Goal: Task Accomplishment & Management: Manage account settings

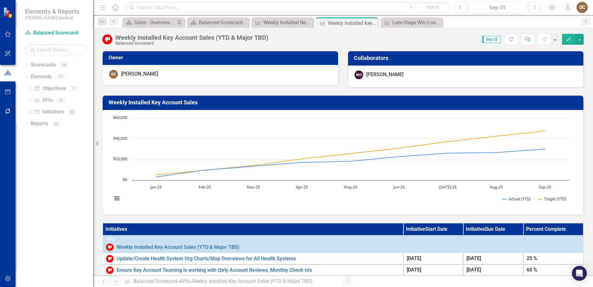
scroll to position [279, 0]
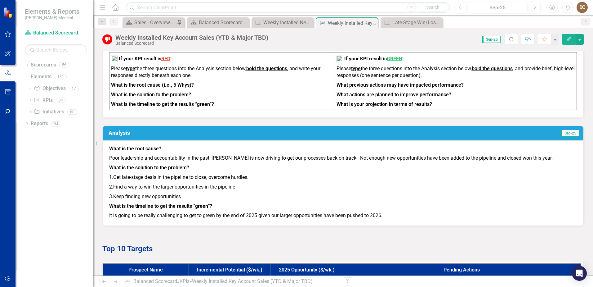
click at [409, 38] on div "Score: 0.00 Sep-25 Completed Refresh Comment Favorite Edit" at bounding box center [427, 39] width 312 height 11
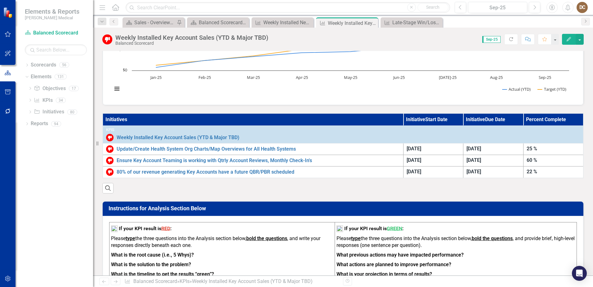
scroll to position [124, 0]
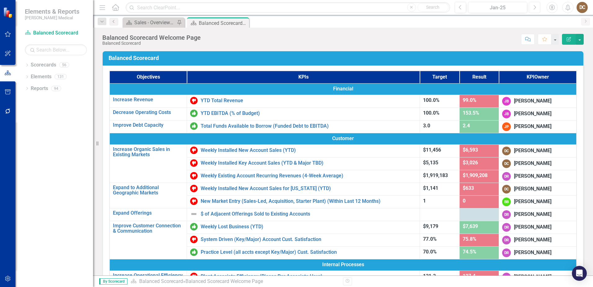
click at [535, 6] on icon "button" at bounding box center [535, 7] width 2 height 4
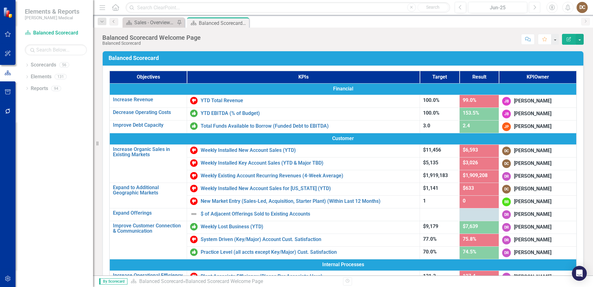
click at [533, 7] on icon "Next" at bounding box center [534, 8] width 3 height 6
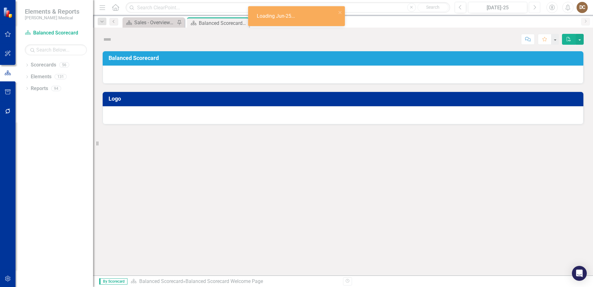
click at [533, 7] on icon "Next" at bounding box center [534, 8] width 3 height 6
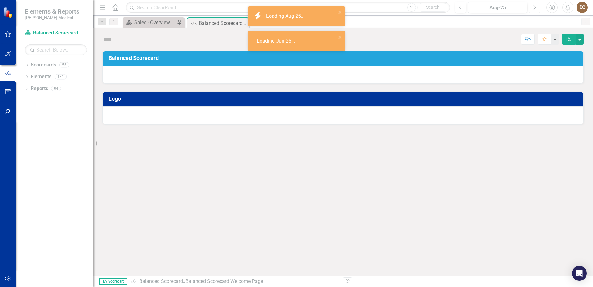
click at [533, 7] on icon "Next" at bounding box center [534, 8] width 3 height 6
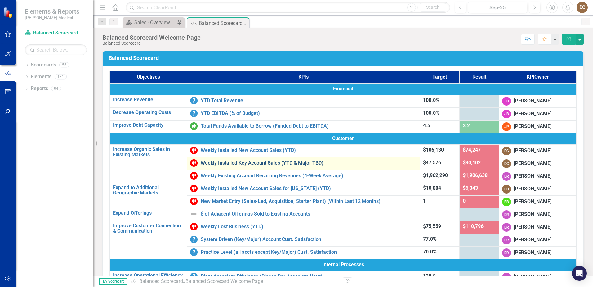
click at [227, 163] on link "Weekly Installed Key Account Sales (YTD & Major TBD)" at bounding box center [309, 163] width 216 height 6
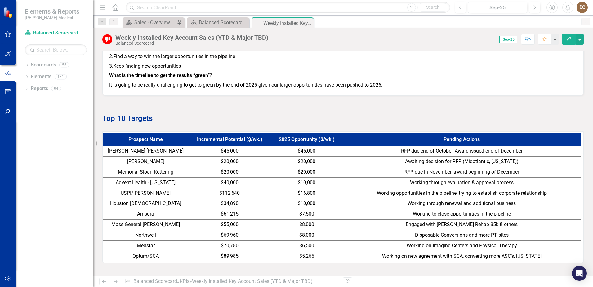
scroll to position [434, 0]
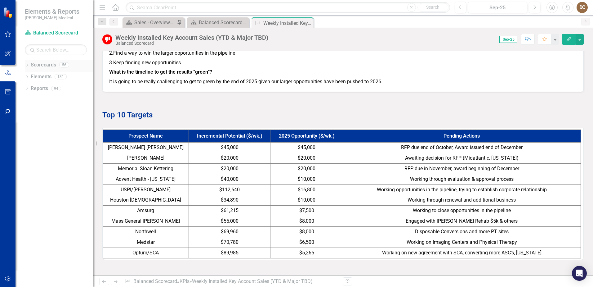
click at [27, 64] on icon "Dropdown" at bounding box center [27, 65] width 4 height 3
click at [37, 159] on link "Sales" at bounding box center [59, 158] width 68 height 7
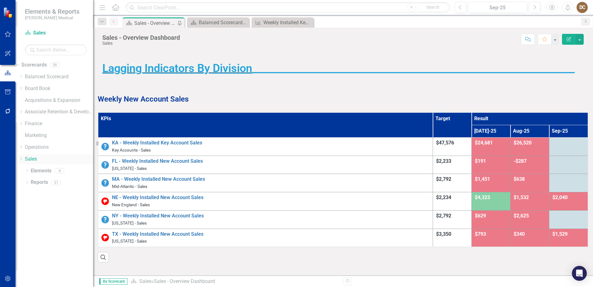
click at [23, 158] on icon "Dropdown" at bounding box center [21, 159] width 5 height 4
click at [37, 217] on link "Elements" at bounding box center [41, 213] width 21 height 7
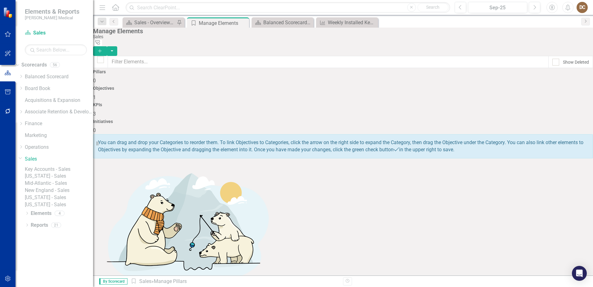
click at [303, 88] on div "Objectives 1" at bounding box center [343, 93] width 500 height 15
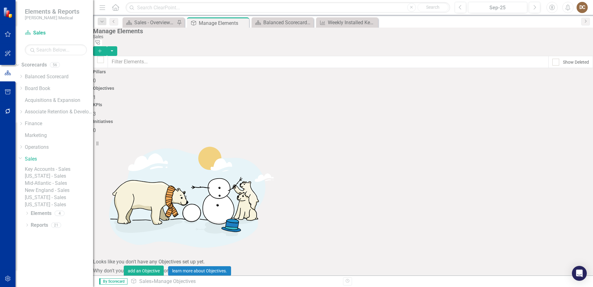
click at [138, 284] on link "Top 10 Targets" at bounding box center [120, 287] width 33 height 6
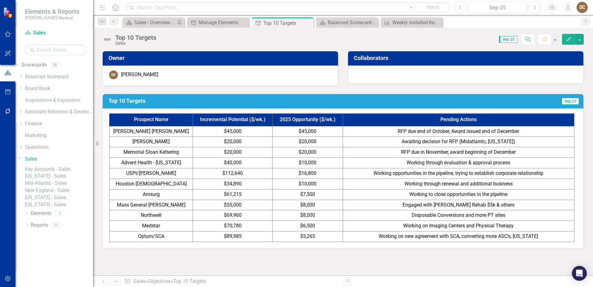
click at [474, 142] on span "Awaiting decision for RFP (Midatlantic, [US_STATE])" at bounding box center [458, 141] width 113 height 6
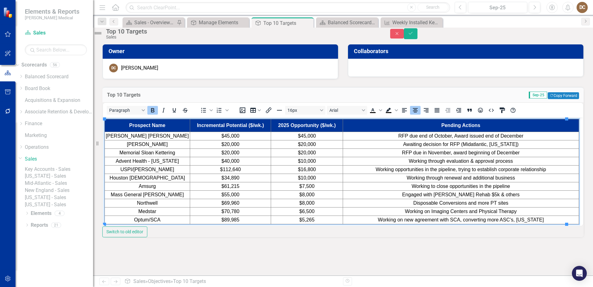
click at [469, 143] on span "Awaiting decision for RFP (Midatlantic, [US_STATE])" at bounding box center [460, 143] width 115 height 5
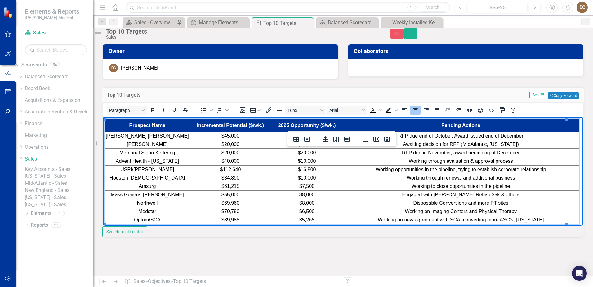
click at [467, 96] on div "Top 10 Targets Sep-25 Copy Forward Copy Forward" at bounding box center [342, 94] width 481 height 15
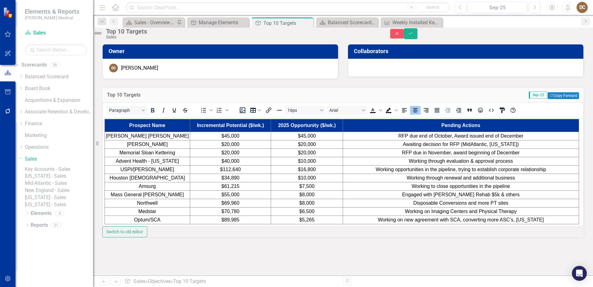
click at [311, 185] on td "$7,500" at bounding box center [307, 186] width 72 height 8
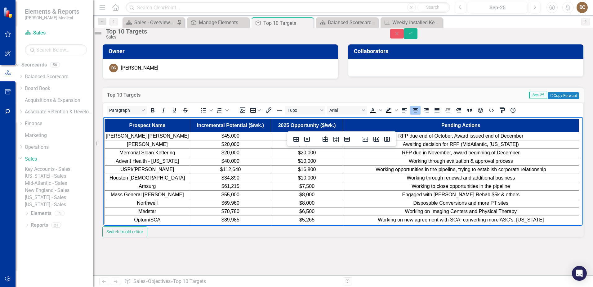
click at [311, 185] on td "$7,500" at bounding box center [307, 186] width 72 height 8
click at [440, 186] on span "Working to close opportunities in the pipeline" at bounding box center [460, 185] width 98 height 5
click at [462, 100] on td "Sep-25 Copy Forward Copy Forward" at bounding box center [437, 95] width 283 height 8
click at [325, 175] on td "$10,000" at bounding box center [307, 177] width 72 height 8
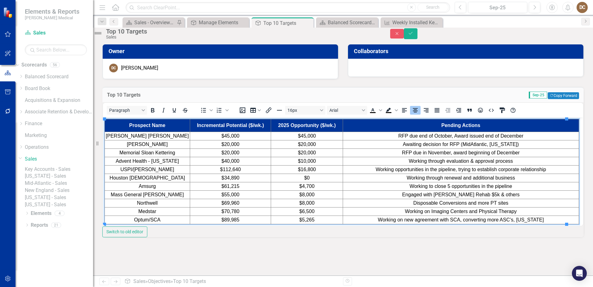
click at [370, 100] on td "Sep-25 Copy Forward Copy Forward" at bounding box center [437, 95] width 283 height 8
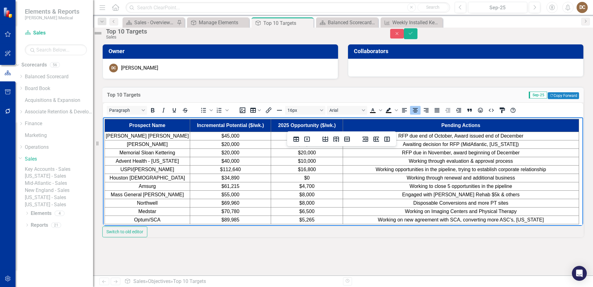
click at [310, 177] on td "$0" at bounding box center [307, 177] width 72 height 8
click at [352, 100] on td "Sep-25 Copy Forward Copy Forward" at bounding box center [437, 95] width 283 height 8
drag, startPoint x: 299, startPoint y: 194, endPoint x: 309, endPoint y: 193, distance: 10.0
click at [299, 194] on span "$8,000" at bounding box center [306, 193] width 15 height 5
click at [506, 193] on td "Engaged with [PERSON_NAME] Rehab $5k & others" at bounding box center [461, 194] width 236 height 8
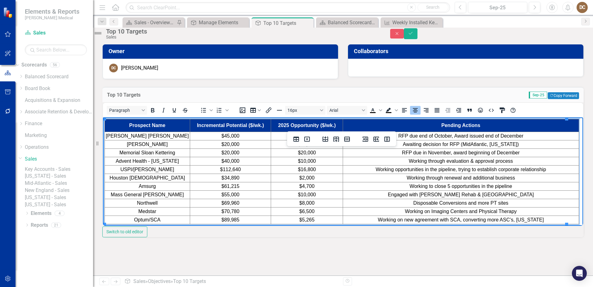
click at [421, 211] on span "Working on Imaging Centers and Physical Therapy" at bounding box center [461, 210] width 112 height 5
click at [516, 210] on td "Working on 5 Radiology Centers and Physical Therapy" at bounding box center [461, 211] width 236 height 8
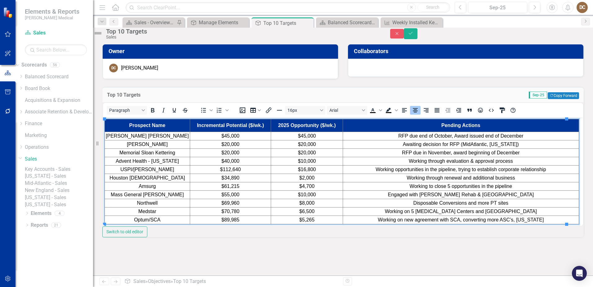
click at [497, 97] on div "Top 10 Targets Sep-25 Copy Forward Copy Forward" at bounding box center [342, 94] width 481 height 15
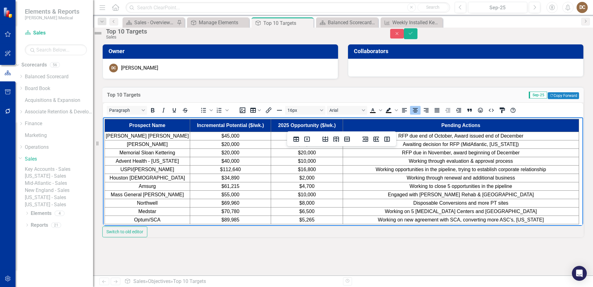
click at [325, 203] on td "$8,000" at bounding box center [307, 202] width 72 height 8
click at [438, 100] on td "Sep-25 Copy Forward Copy Forward" at bounding box center [437, 95] width 283 height 8
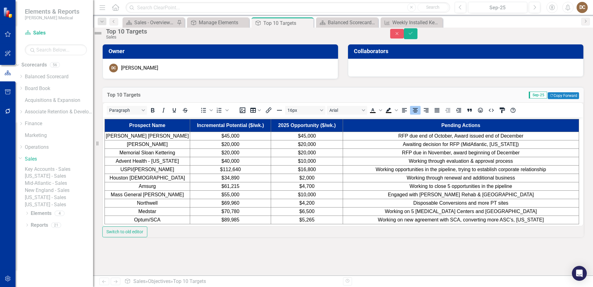
click at [326, 220] on td "$5,265" at bounding box center [307, 219] width 72 height 8
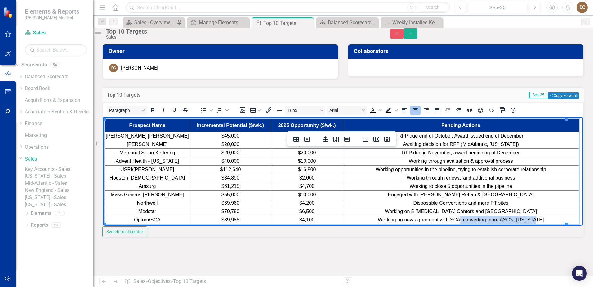
drag, startPoint x: 538, startPoint y: 218, endPoint x: 457, endPoint y: 222, distance: 81.3
click at [457, 222] on td "Working on new agreement with SCA, converting more ASC’s, [US_STATE]" at bounding box center [461, 219] width 236 height 8
click at [514, 220] on td "Working on new agreements with 5 SCA" at bounding box center [461, 219] width 236 height 8
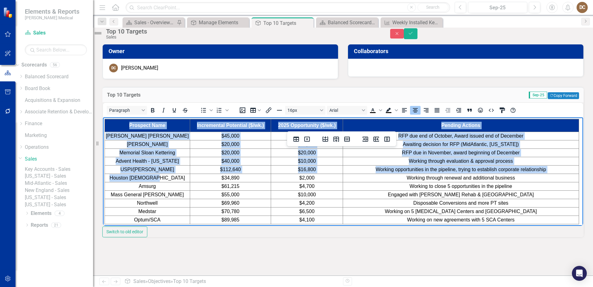
drag, startPoint x: 171, startPoint y: 176, endPoint x: 104, endPoint y: 174, distance: 67.0
click at [104, 174] on body "Prospect Name Incremental Potential ($/wk.) 2025 Opportunity ($/wk.) Pending Ac…" at bounding box center [343, 171] width 480 height 108
click at [173, 180] on td "Houston [DEMOGRAPHIC_DATA]" at bounding box center [147, 177] width 85 height 8
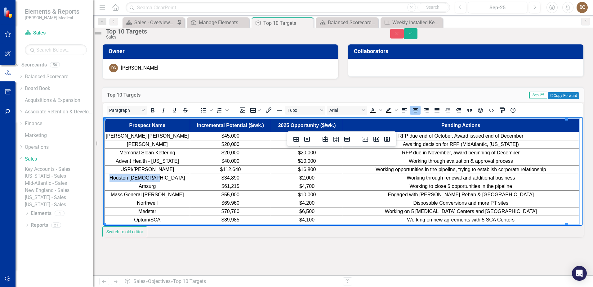
drag, startPoint x: 174, startPoint y: 177, endPoint x: 118, endPoint y: 177, distance: 55.5
click at [118, 177] on td "Houston [DEMOGRAPHIC_DATA]" at bounding box center [147, 177] width 85 height 8
click at [314, 178] on td "$2,000" at bounding box center [307, 177] width 72 height 8
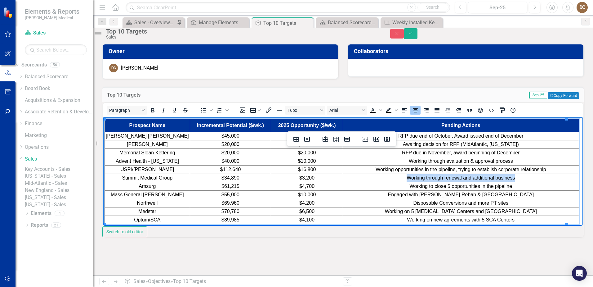
drag, startPoint x: 510, startPoint y: 179, endPoint x: 399, endPoint y: 180, distance: 111.0
click at [399, 180] on html "Prospect Name Incremental Potential ($/wk.) 2025 Opportunity ($/wk.) Pending Ac…" at bounding box center [343, 171] width 480 height 108
click at [510, 176] on td "Starling Physicians and Radiology Group" at bounding box center [461, 177] width 236 height 8
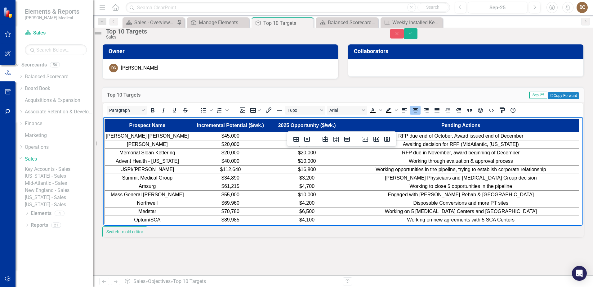
click at [471, 100] on td "Sep-25 Copy Forward Copy Forward" at bounding box center [437, 95] width 283 height 8
drag, startPoint x: 317, startPoint y: 170, endPoint x: 308, endPoint y: 172, distance: 9.1
click at [297, 171] on td "$16,800" at bounding box center [307, 169] width 72 height 8
click at [543, 169] on td "Working opportunities in the pipeline, trying to establish corporate relationsh…" at bounding box center [461, 169] width 236 height 8
drag, startPoint x: 542, startPoint y: 169, endPoint x: 449, endPoint y: 171, distance: 93.7
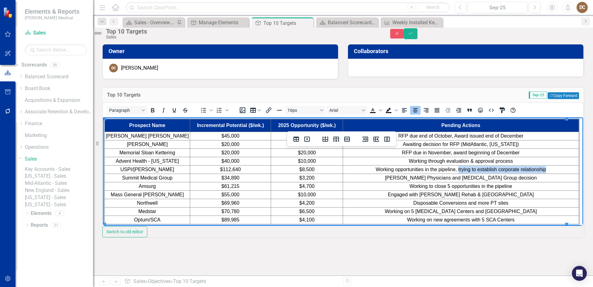
click at [449, 171] on td "Working opportunities in the pipeline, trying to establish corporate relationsh…" at bounding box center [461, 169] width 236 height 8
click at [489, 170] on span "Working opportunities in the pipeline, Florida leadership" at bounding box center [460, 168] width 135 height 5
click at [530, 169] on td "Working opportunities in the pipeline, Florida USPI leadership" at bounding box center [461, 169] width 236 height 8
click at [452, 102] on div "Top 10 Targets Sep-25 Copy Forward Copy Forward" at bounding box center [342, 94] width 481 height 15
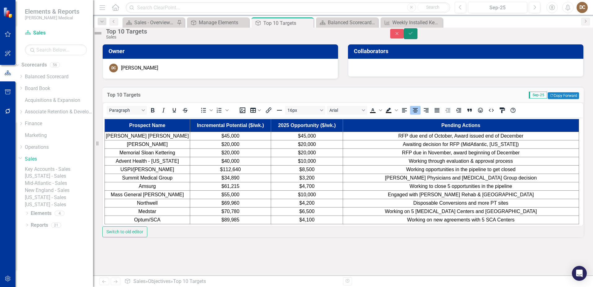
click at [413, 34] on icon "Save" at bounding box center [411, 33] width 6 height 4
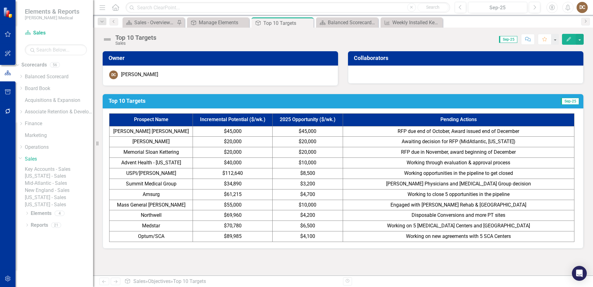
click at [535, 204] on td "Engaged with Spaulding Rehab & North Shore Medical Center" at bounding box center [458, 204] width 231 height 11
click at [535, 205] on td "Engaged with Spaulding Rehab & North Shore Medical Center" at bounding box center [458, 204] width 231 height 11
click at [525, 204] on span "Engaged with Spaulding Rehab & North Shore Medical Center" at bounding box center [458, 205] width 136 height 6
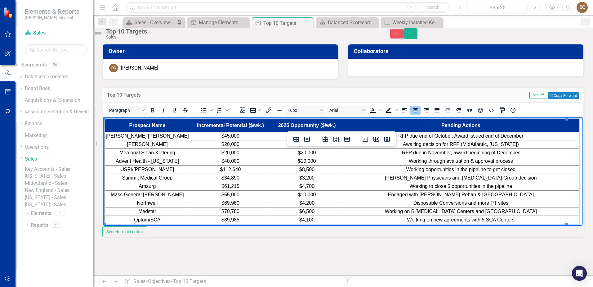
drag, startPoint x: 527, startPoint y: 194, endPoint x: 454, endPoint y: 195, distance: 72.6
click at [454, 195] on td "Engaged with Spaulding Rehab & North Shore Medical Center" at bounding box center [461, 194] width 236 height 8
drag, startPoint x: 311, startPoint y: 195, endPoint x: 294, endPoint y: 195, distance: 16.8
click at [294, 195] on td "$10,000" at bounding box center [307, 194] width 72 height 8
click at [505, 195] on td "Engaged with Spaulding Rehab" at bounding box center [461, 194] width 236 height 8
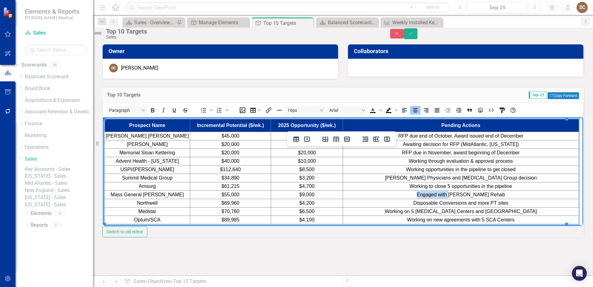
drag, startPoint x: 448, startPoint y: 196, endPoint x: 416, endPoint y: 196, distance: 31.3
click at [417, 196] on span "Engaged with Spaulding Rehab" at bounding box center [461, 193] width 88 height 5
click at [521, 195] on td "Working on Spaulding Rehab" at bounding box center [461, 194] width 236 height 8
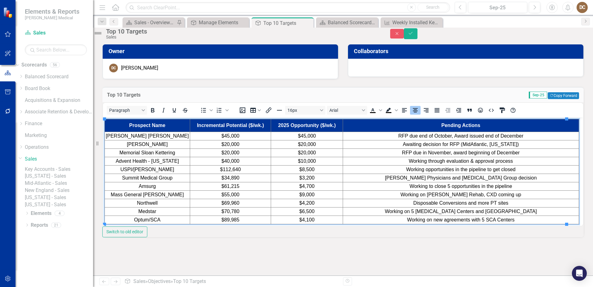
click at [436, 97] on div "Top 10 Targets Sep-25 Copy Forward Copy Forward" at bounding box center [342, 94] width 481 height 15
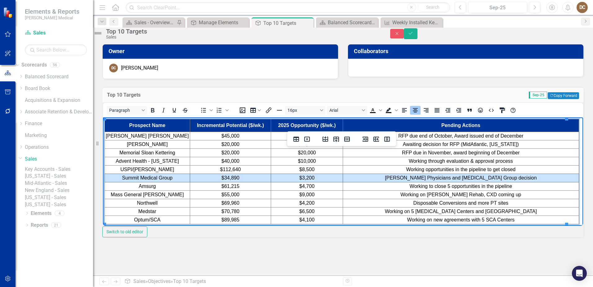
drag, startPoint x: 527, startPoint y: 176, endPoint x: 174, endPoint y: 177, distance: 352.9
click at [174, 177] on tr "Summit Medical Group $34,890 $3,200 Starling Physicians and Radiology Group dec…" at bounding box center [342, 177] width 474 height 8
click at [346, 138] on icon "Delete row" at bounding box center [346, 138] width 7 height 7
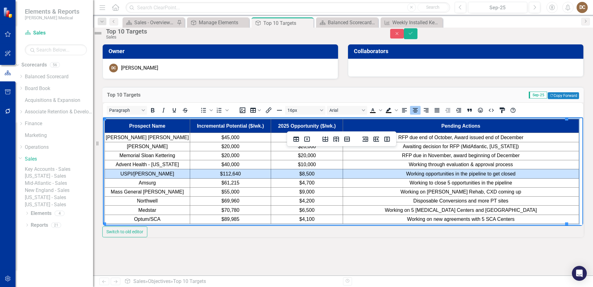
drag, startPoint x: 527, startPoint y: 173, endPoint x: 167, endPoint y: 172, distance: 360.0
click at [167, 172] on tr "USPI/Tenet $112,640 $8,500 Working opportunities in the pipeline to get closed" at bounding box center [342, 173] width 474 height 9
click at [326, 137] on icon "Insert row before" at bounding box center [325, 138] width 6 height 5
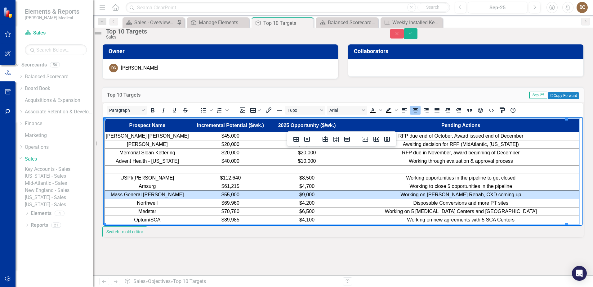
drag, startPoint x: 522, startPoint y: 194, endPoint x: 164, endPoint y: 193, distance: 358.1
click at [164, 193] on tr "Mass General Brigham $55,000 $9,000 Working on Spaulding Rehab, CXD coming up" at bounding box center [342, 194] width 474 height 8
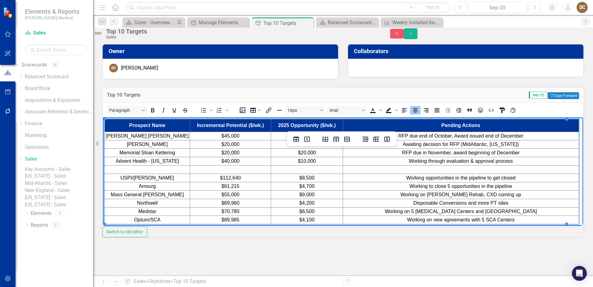
drag, startPoint x: 243, startPoint y: 193, endPoint x: 516, endPoint y: 194, distance: 273.2
click at [516, 194] on td "Working on Spaulding Rehab, CXD coming up" at bounding box center [461, 194] width 236 height 8
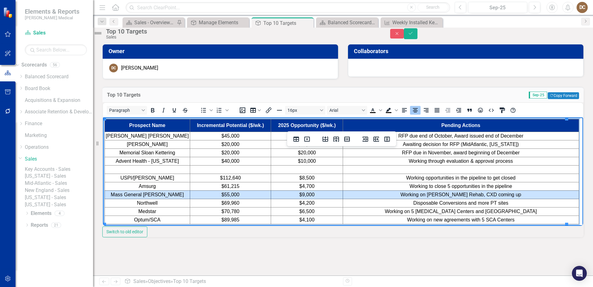
drag, startPoint x: 512, startPoint y: 194, endPoint x: 160, endPoint y: 195, distance: 351.3
click at [160, 195] on tr "Mass General Brigham $55,000 $9,000 Working on Spaulding Rehab, CXD coming up" at bounding box center [342, 194] width 474 height 8
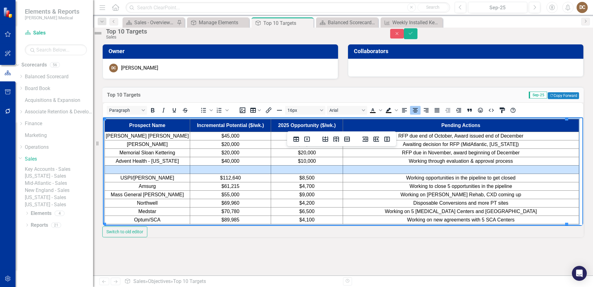
drag, startPoint x: 424, startPoint y: 169, endPoint x: 165, endPoint y: 171, distance: 258.9
click at [165, 171] on tr "Rich Text Area. Press ALT-0 for help." at bounding box center [342, 169] width 474 height 8
drag, startPoint x: 420, startPoint y: 170, endPoint x: 132, endPoint y: 167, distance: 288.1
click at [132, 167] on tr "Mass General Brigham $55,000 $9,000 Working on Spaulding Rehab, CXD coming up" at bounding box center [342, 169] width 474 height 8
click at [419, 114] on icon "Align center" at bounding box center [414, 109] width 7 height 7
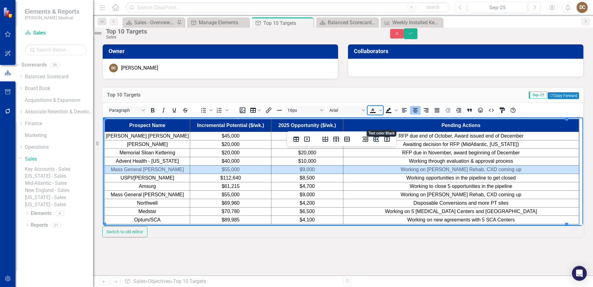
click at [374, 111] on icon "Text color Black" at bounding box center [372, 109] width 3 height 3
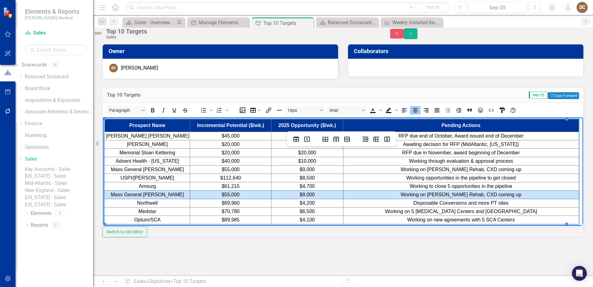
drag, startPoint x: 514, startPoint y: 193, endPoint x: 137, endPoint y: 193, distance: 376.8
click at [137, 193] on tr "Mass General Brigham $55,000 $9,000 Working on Spaulding Rehab, CXD coming up" at bounding box center [342, 194] width 474 height 8
click at [346, 137] on icon "Delete row" at bounding box center [347, 138] width 6 height 5
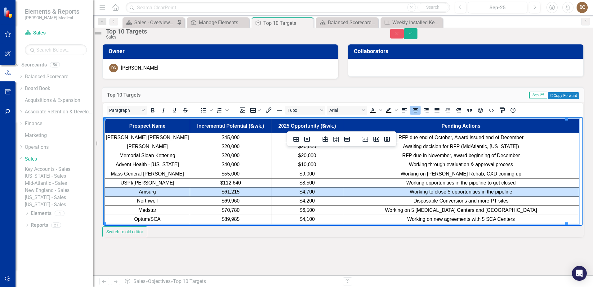
drag, startPoint x: 539, startPoint y: 192, endPoint x: 158, endPoint y: 189, distance: 381.1
click at [158, 189] on tr "Amsurg $61,215 $4,700 Working to close 5 opportunities in the pipeline" at bounding box center [342, 191] width 474 height 9
drag, startPoint x: 69, startPoint y: 73, endPoint x: 334, endPoint y: 105, distance: 266.8
click at [334, 100] on td "Sep-25 Copy Forward Copy Forward" at bounding box center [437, 95] width 283 height 8
drag, startPoint x: 73, startPoint y: 73, endPoint x: 337, endPoint y: 109, distance: 266.8
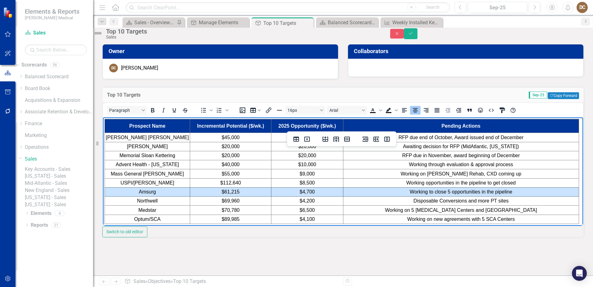
click at [337, 109] on div "Paragraph To open the popup, press Shift+Enter To open the popup, press Shift+E…" at bounding box center [342, 169] width 481 height 135
click at [510, 192] on td "Working to close 5 opportunities in the pipeline" at bounding box center [461, 191] width 236 height 9
drag, startPoint x: 512, startPoint y: 191, endPoint x: 159, endPoint y: 189, distance: 353.2
click at [159, 189] on tr "Amsurg $61,215 $4,700 Working to close 5 opportunities in the pipeline" at bounding box center [342, 191] width 474 height 9
drag, startPoint x: 69, startPoint y: 75, endPoint x: 310, endPoint y: 109, distance: 243.6
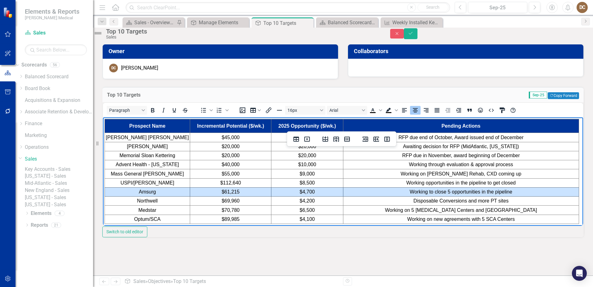
click at [310, 109] on div "Paragraph To open the popup, press Shift+Enter To open the popup, press Shift+E…" at bounding box center [342, 169] width 481 height 135
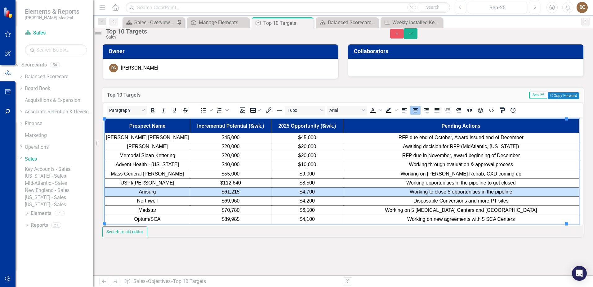
drag, startPoint x: 270, startPoint y: 75, endPoint x: 340, endPoint y: 104, distance: 75.7
click at [340, 100] on td "Sep-25 Copy Forward Copy Forward" at bounding box center [437, 95] width 283 height 8
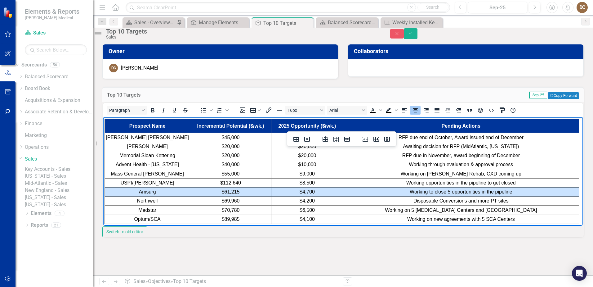
drag, startPoint x: 225, startPoint y: 74, endPoint x: 310, endPoint y: 95, distance: 87.6
click at [310, 95] on div "Top 10 Targets Sep-25 Copy Forward Copy Forward" at bounding box center [342, 94] width 481 height 15
drag, startPoint x: 224, startPoint y: 75, endPoint x: 315, endPoint y: 105, distance: 96.0
click at [315, 100] on td "Sep-25 Copy Forward Copy Forward" at bounding box center [437, 95] width 283 height 8
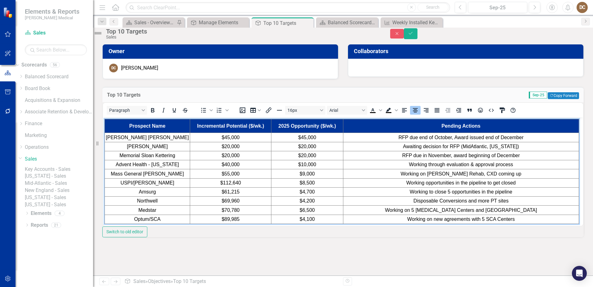
click at [515, 190] on td "Working to close 5 opportunities in the pipeline" at bounding box center [461, 191] width 236 height 9
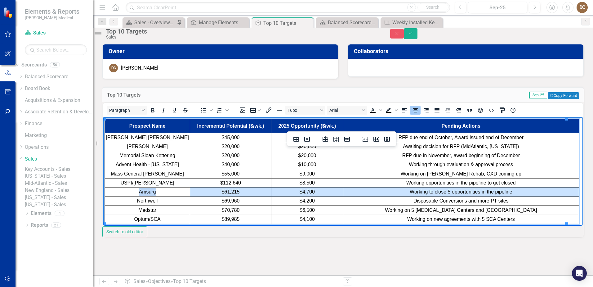
drag, startPoint x: 514, startPoint y: 192, endPoint x: 151, endPoint y: 188, distance: 363.1
click at [151, 188] on tr "Amsurg $61,215 $4,700 Working to close 5 opportunities in the pipeline" at bounding box center [342, 191] width 474 height 9
click at [326, 138] on icon "Insert row before" at bounding box center [325, 138] width 7 height 7
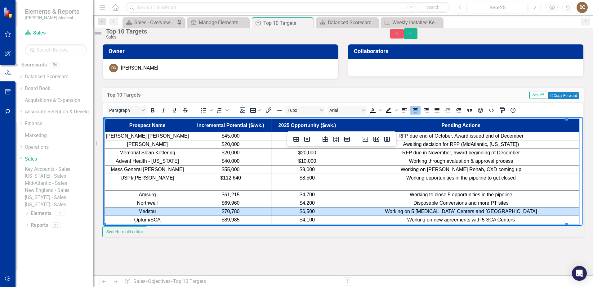
drag, startPoint x: 524, startPoint y: 212, endPoint x: 170, endPoint y: 211, distance: 354.7
click at [170, 211] on tr "Medstar $70,780 $6,500 Working on 5 Radiology Centers and new Medical Center" at bounding box center [342, 211] width 474 height 8
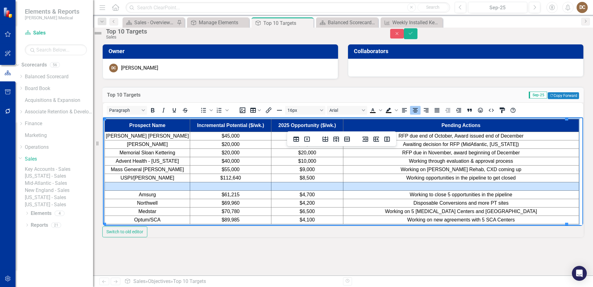
drag, startPoint x: 437, startPoint y: 186, endPoint x: 145, endPoint y: 184, distance: 291.5
click at [145, 184] on tr "Rich Text Area. Press ALT-0 for help." at bounding box center [342, 186] width 474 height 8
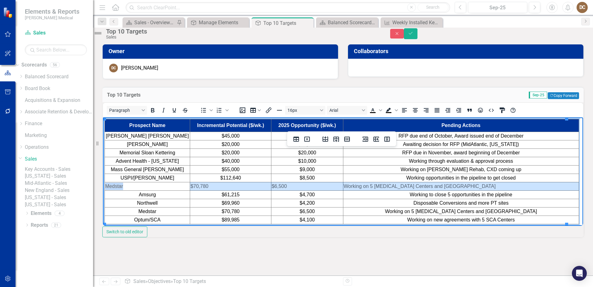
drag, startPoint x: 487, startPoint y: 187, endPoint x: 105, endPoint y: 181, distance: 382.1
click at [105, 181] on html "Prospect Name Incremental Potential ($/wk.) 2025 Opportunity ($/wk.) Pending Ac…" at bounding box center [343, 171] width 480 height 108
click at [418, 112] on icon "Align center" at bounding box center [415, 110] width 5 height 4
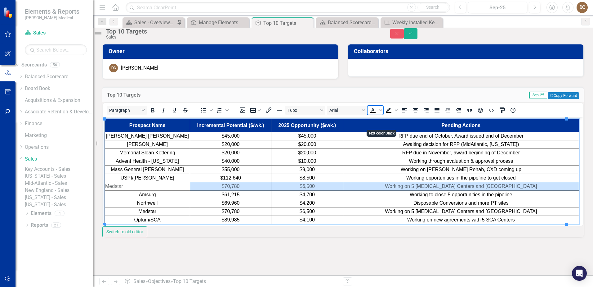
click at [376, 114] on icon "Text color Black" at bounding box center [372, 109] width 7 height 7
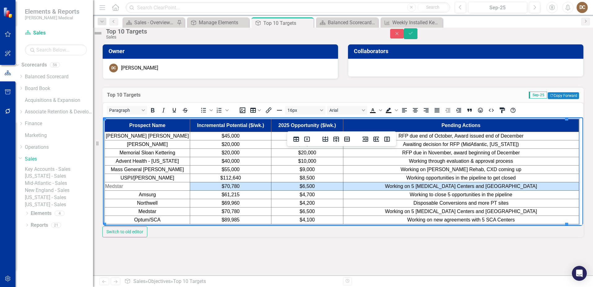
click at [170, 186] on td "Medstar" at bounding box center [147, 186] width 85 height 8
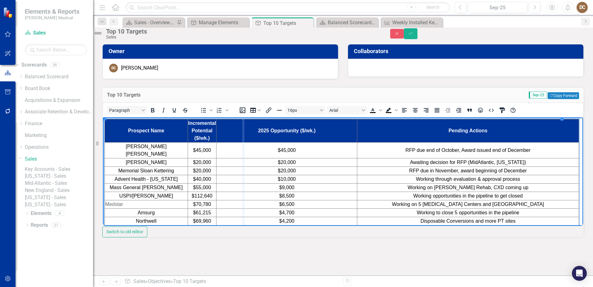
drag, startPoint x: 212, startPoint y: 136, endPoint x: 244, endPoint y: 137, distance: 31.6
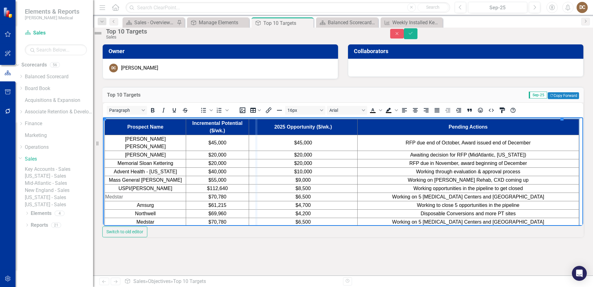
drag, startPoint x: 243, startPoint y: 138, endPoint x: 256, endPoint y: 140, distance: 13.5
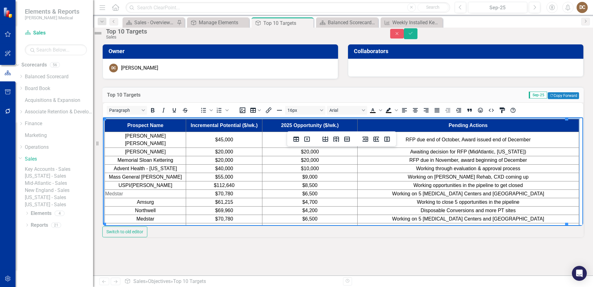
click at [241, 189] on td "$70,780" at bounding box center [224, 193] width 76 height 8
drag, startPoint x: 247, startPoint y: 187, endPoint x: 146, endPoint y: 185, distance: 100.8
click at [146, 189] on tr "Medstar $70,780 $6,500 Working on 5 Radiology Centers and new Medical Center" at bounding box center [342, 193] width 474 height 8
click at [419, 114] on icon "Align center" at bounding box center [414, 109] width 7 height 7
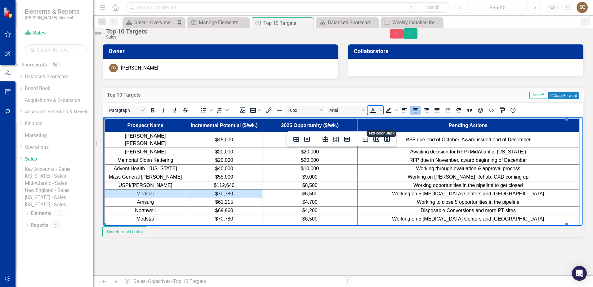
click at [376, 114] on icon "Text color Black" at bounding box center [372, 109] width 7 height 7
click at [344, 172] on td "$9,000" at bounding box center [309, 176] width 95 height 8
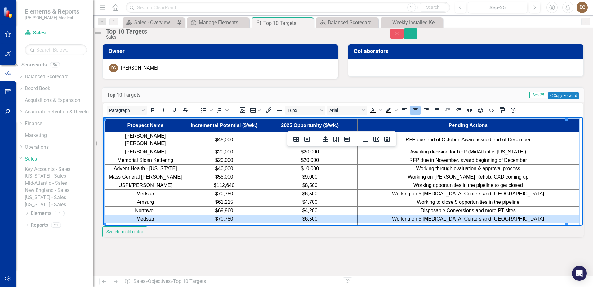
drag, startPoint x: 525, startPoint y: 211, endPoint x: 156, endPoint y: 208, distance: 368.7
click at [156, 214] on tr "Medstar $70,780 $6,500 Working on 5 Radiology Centers and new Medical Center" at bounding box center [342, 218] width 474 height 8
click at [346, 137] on icon "Delete row" at bounding box center [346, 138] width 7 height 7
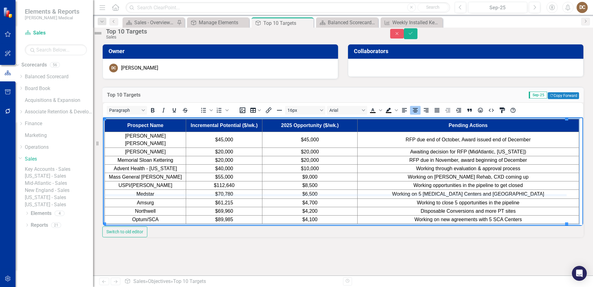
drag, startPoint x: 168, startPoint y: 198, endPoint x: 169, endPoint y: 194, distance: 3.7
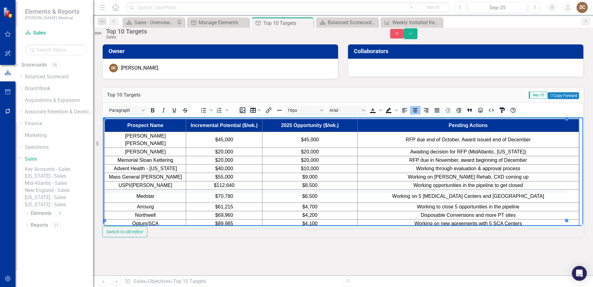
drag, startPoint x: 168, startPoint y: 194, endPoint x: 170, endPoint y: 190, distance: 4.3
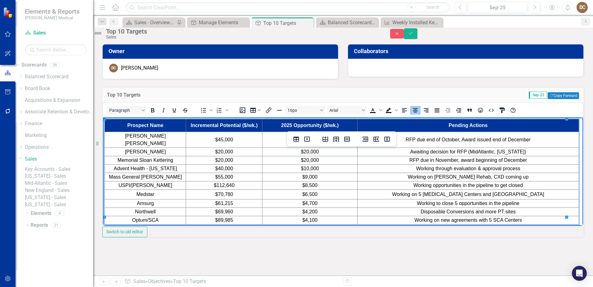
click at [215, 149] on span "$20,000" at bounding box center [224, 151] width 18 height 5
drag, startPoint x: 155, startPoint y: 216, endPoint x: 156, endPoint y: 222, distance: 6.6
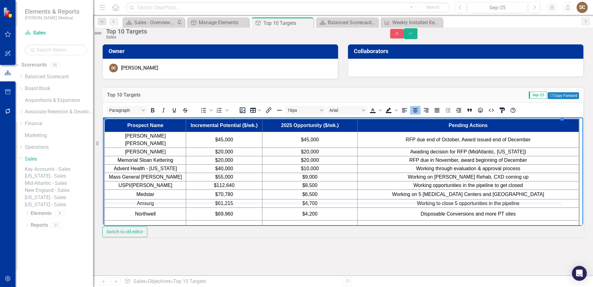
drag, startPoint x: 168, startPoint y: 200, endPoint x: 169, endPoint y: 203, distance: 3.1
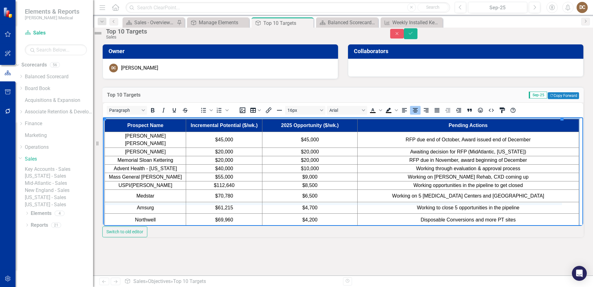
drag, startPoint x: 164, startPoint y: 205, endPoint x: 165, endPoint y: 202, distance: 3.9
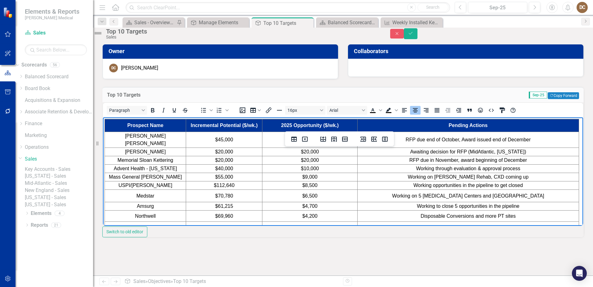
click at [308, 100] on td "Sep-25 Copy Forward Copy Forward" at bounding box center [437, 95] width 283 height 8
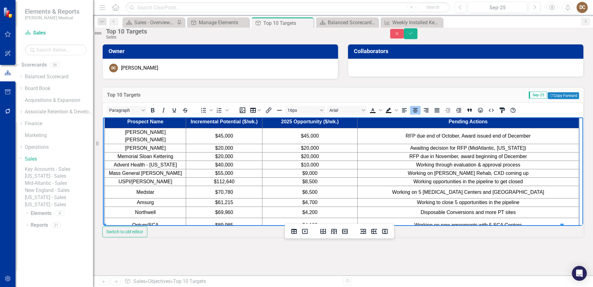
scroll to position [5, 0]
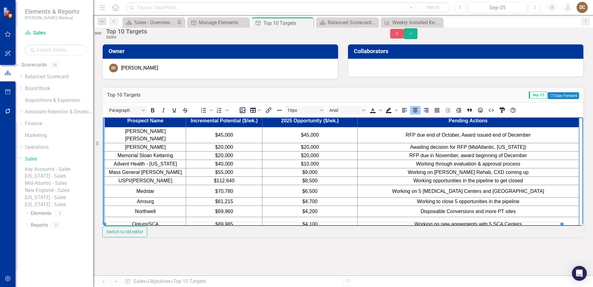
drag, startPoint x: 180, startPoint y: 223, endPoint x: 179, endPoint y: 220, distance: 3.2
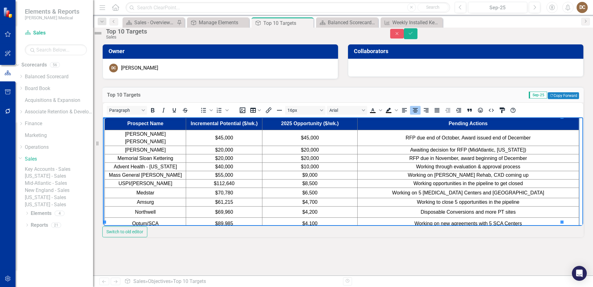
scroll to position [0, 0]
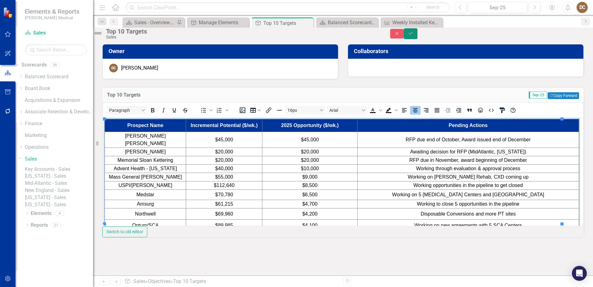
click at [413, 35] on icon "Save" at bounding box center [411, 33] width 6 height 4
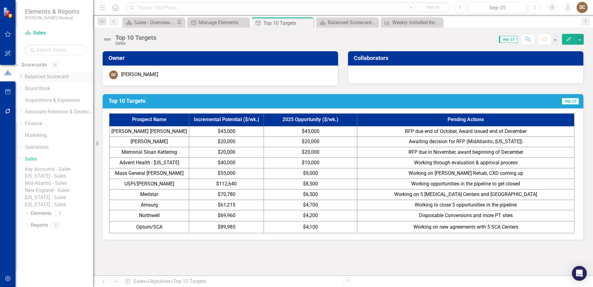
click at [23, 76] on icon "Dropdown" at bounding box center [21, 76] width 5 height 4
click at [47, 75] on link "Balanced Scorecard" at bounding box center [59, 76] width 68 height 7
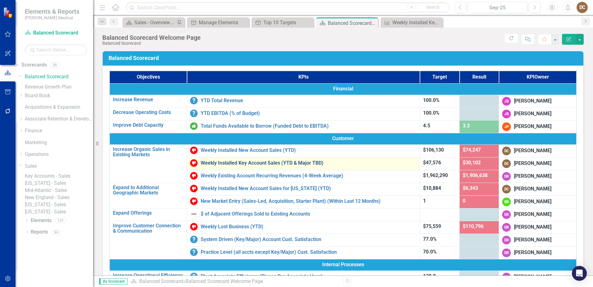
click at [255, 163] on link "Weekly Installed Key Account Sales (YTD & Major TBD)" at bounding box center [309, 163] width 216 height 6
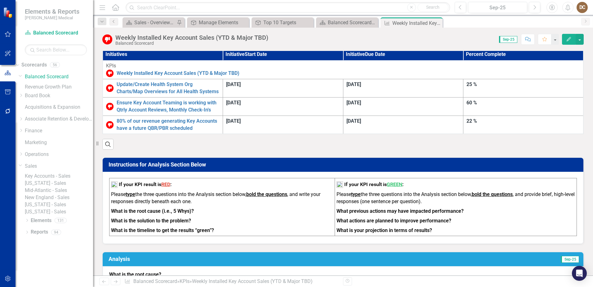
scroll to position [155, 0]
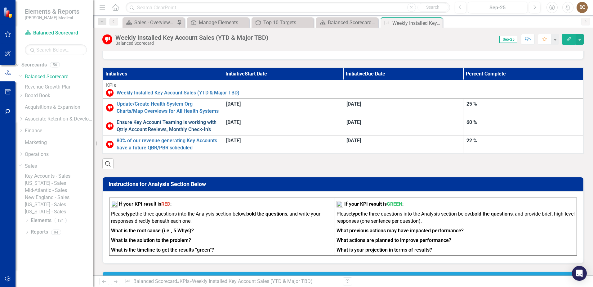
click at [220, 119] on link "Ensure Key Account Teaming is working with Qtrly Account Reviews, Monthly Check…" at bounding box center [168, 126] width 103 height 14
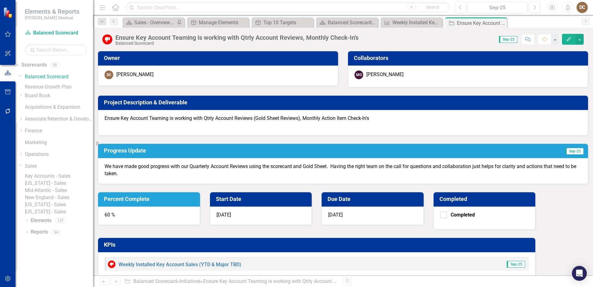
click at [200, 206] on div "60 %" at bounding box center [149, 215] width 102 height 19
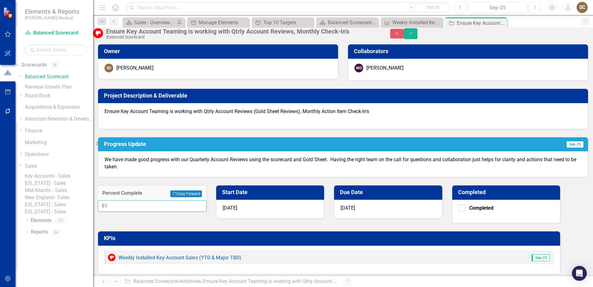
click at [207, 200] on input "61" at bounding box center [152, 205] width 109 height 11
click at [207, 200] on input "62" at bounding box center [152, 205] width 109 height 11
click at [207, 200] on input "63" at bounding box center [152, 205] width 109 height 11
click at [207, 200] on input "64" at bounding box center [152, 205] width 109 height 11
click at [207, 200] on input "65" at bounding box center [152, 205] width 109 height 11
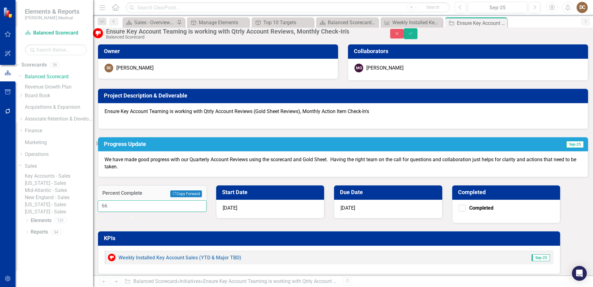
click at [207, 200] on input "66" at bounding box center [152, 205] width 109 height 11
click at [207, 200] on input "67" at bounding box center [152, 205] width 109 height 11
click at [207, 200] on input "68" at bounding box center [152, 205] width 109 height 11
click at [207, 200] on input "69" at bounding box center [152, 205] width 109 height 11
click at [207, 200] on input "70" at bounding box center [152, 205] width 109 height 11
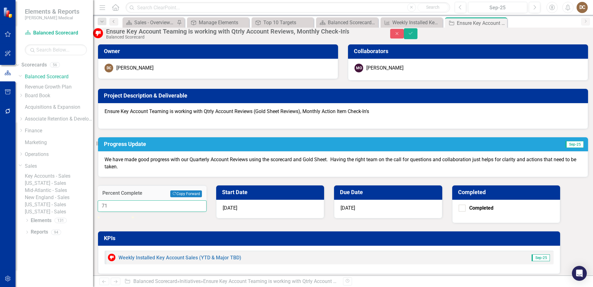
click at [207, 200] on input "71" at bounding box center [152, 205] width 109 height 11
click at [207, 200] on input "72" at bounding box center [152, 205] width 109 height 11
click at [207, 200] on input "73" at bounding box center [152, 205] width 109 height 11
click at [207, 200] on input "74" at bounding box center [152, 205] width 109 height 11
type input "75"
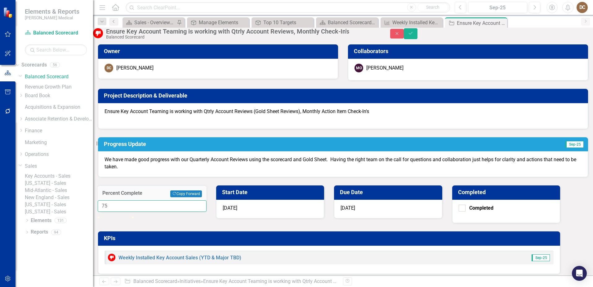
click at [207, 200] on input "75" at bounding box center [152, 205] width 109 height 11
click at [413, 35] on icon "Save" at bounding box center [411, 33] width 6 height 4
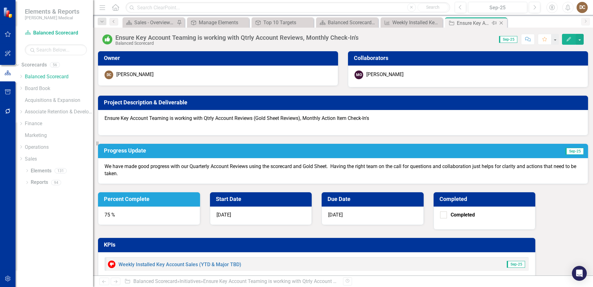
click at [501, 22] on icon "Close" at bounding box center [501, 22] width 6 height 5
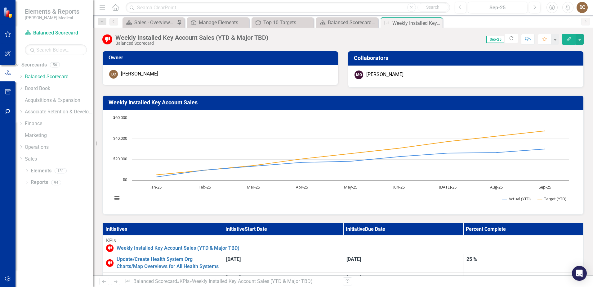
scroll to position [124, 0]
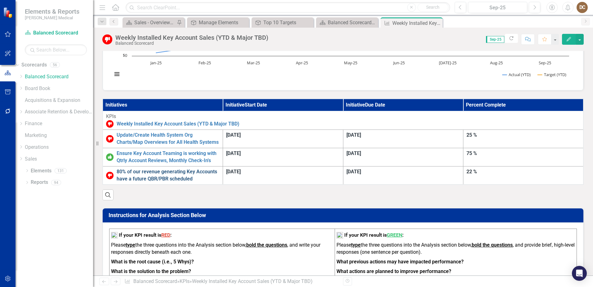
click at [220, 168] on link "80% of our revenue generating Key Accounts have a future QBR/PBR scheduled" at bounding box center [168, 175] width 103 height 14
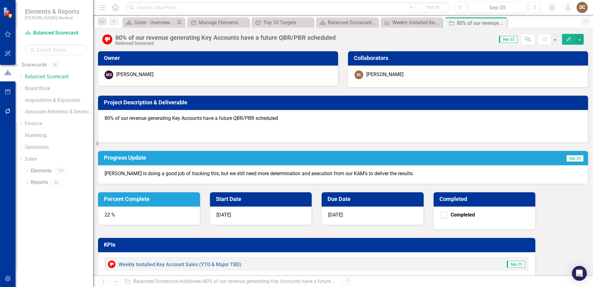
click at [200, 206] on div "22 %" at bounding box center [149, 215] width 102 height 19
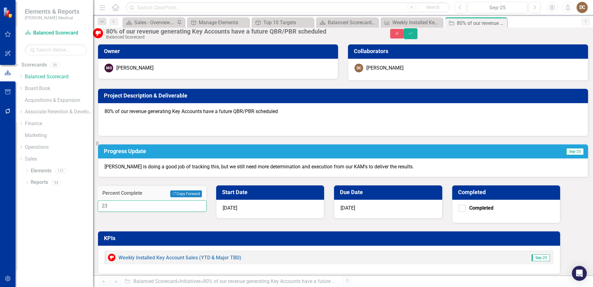
click at [207, 200] on input "23" at bounding box center [152, 205] width 109 height 11
click at [207, 200] on input "24" at bounding box center [152, 205] width 109 height 11
click at [207, 200] on input "25" at bounding box center [152, 205] width 109 height 11
click at [207, 200] on input "26" at bounding box center [152, 205] width 109 height 11
click at [207, 200] on input "27" at bounding box center [152, 205] width 109 height 11
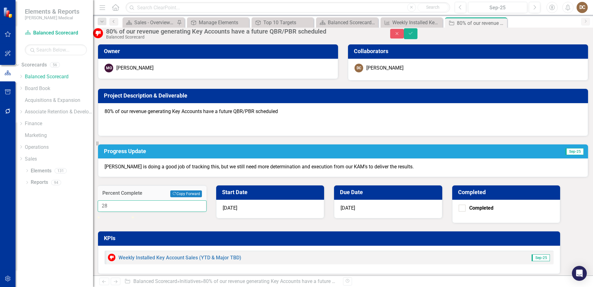
click at [207, 200] on input "28" at bounding box center [152, 205] width 109 height 11
click at [207, 200] on input "29" at bounding box center [152, 205] width 109 height 11
click at [207, 200] on input "30" at bounding box center [152, 205] width 109 height 11
click at [207, 200] on input "31" at bounding box center [152, 205] width 109 height 11
type input "32"
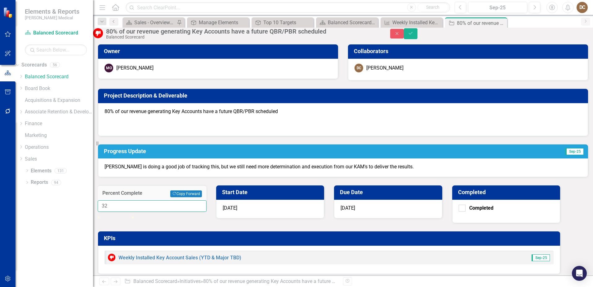
click at [207, 200] on input "32" at bounding box center [152, 205] width 109 height 11
click at [413, 35] on icon "Save" at bounding box center [411, 33] width 6 height 4
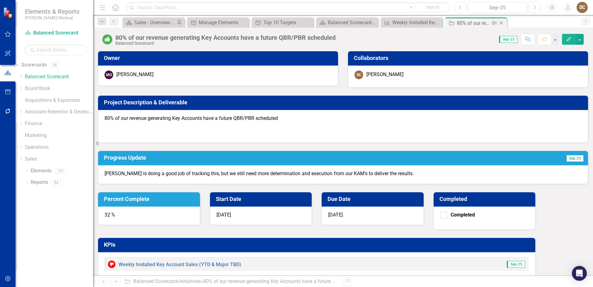
click at [500, 24] on icon "Close" at bounding box center [501, 22] width 6 height 5
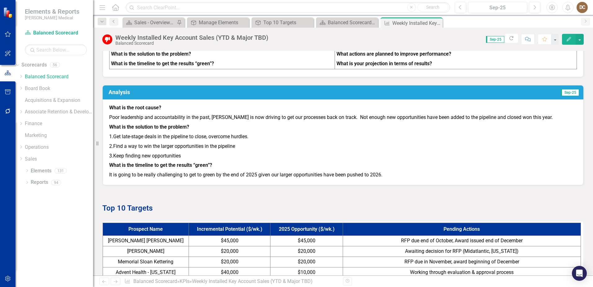
scroll to position [310, 0]
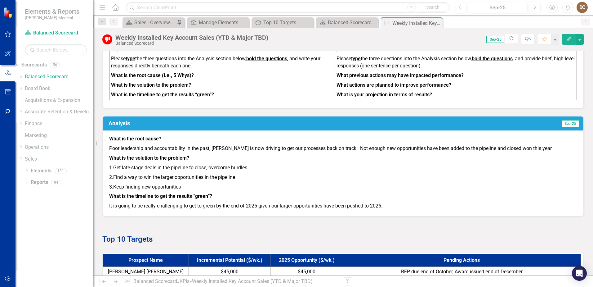
click at [224, 182] on p "3. Keep finding new opportunities" at bounding box center [343, 187] width 468 height 10
click at [223, 182] on p "3. Keep finding new opportunities" at bounding box center [343, 187] width 468 height 10
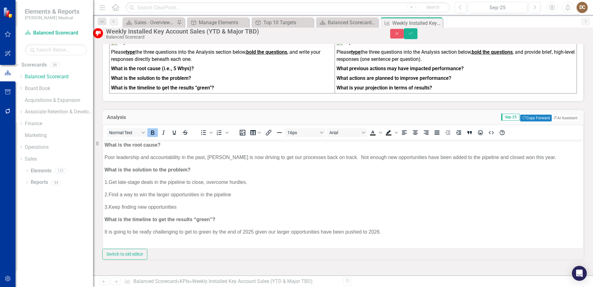
scroll to position [0, 0]
click at [254, 194] on p "2. Find a way to win the larger opportunities in the pipeline" at bounding box center [342, 193] width 477 height 7
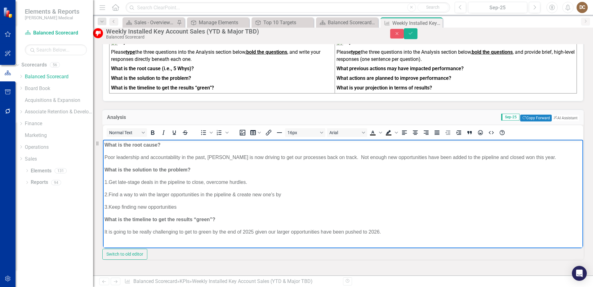
drag, startPoint x: 298, startPoint y: 194, endPoint x: 116, endPoint y: 189, distance: 182.1
click at [116, 189] on body "What is the root cause? Poor leadership and accountability in the past, Mike O'…" at bounding box center [343, 190] width 480 height 102
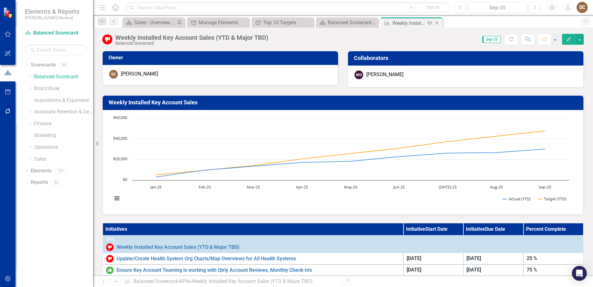
click at [440, 23] on div "Close" at bounding box center [437, 23] width 8 height 8
